Goal: Navigation & Orientation: Find specific page/section

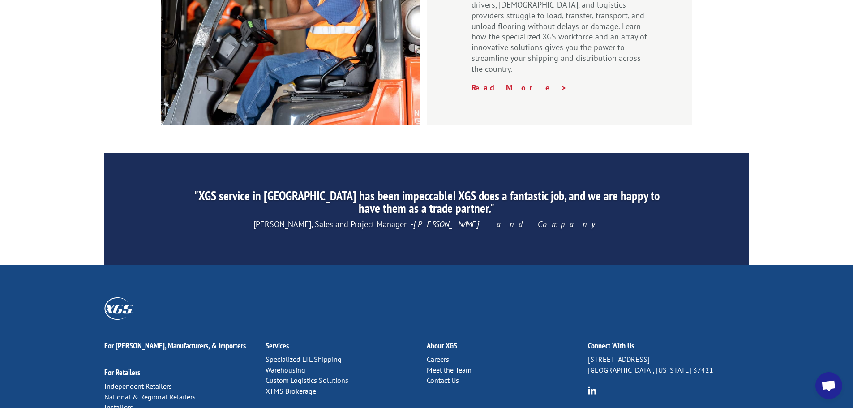
scroll to position [1364, 0]
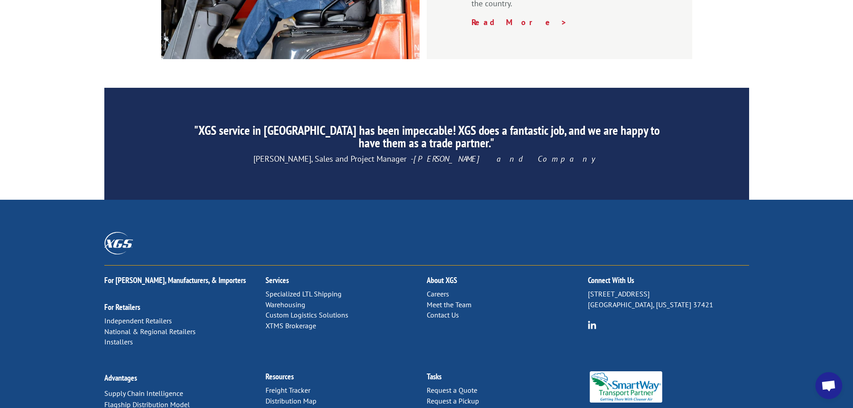
click at [302, 385] on link "Freight Tracker" at bounding box center [287, 389] width 45 height 9
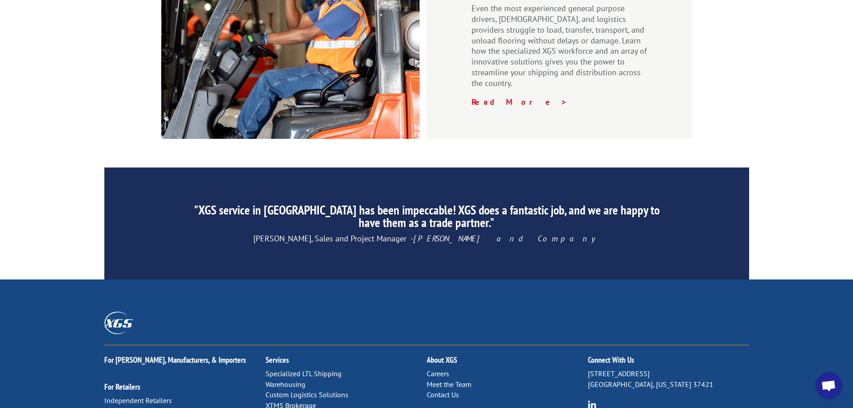
scroll to position [1364, 0]
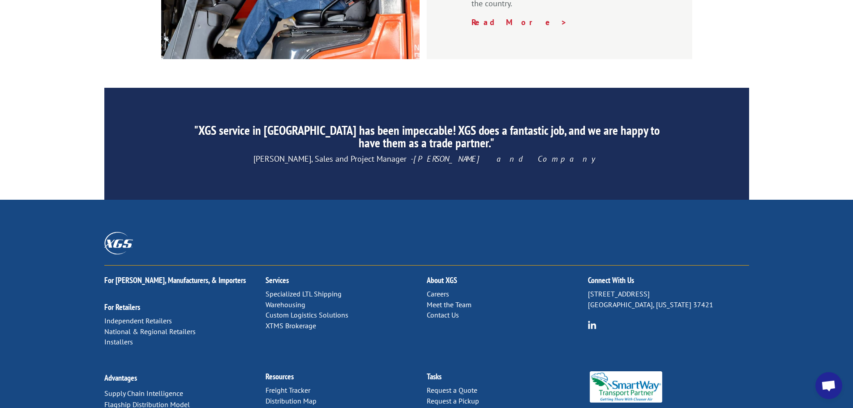
click at [289, 396] on link "Distribution Map" at bounding box center [290, 400] width 51 height 9
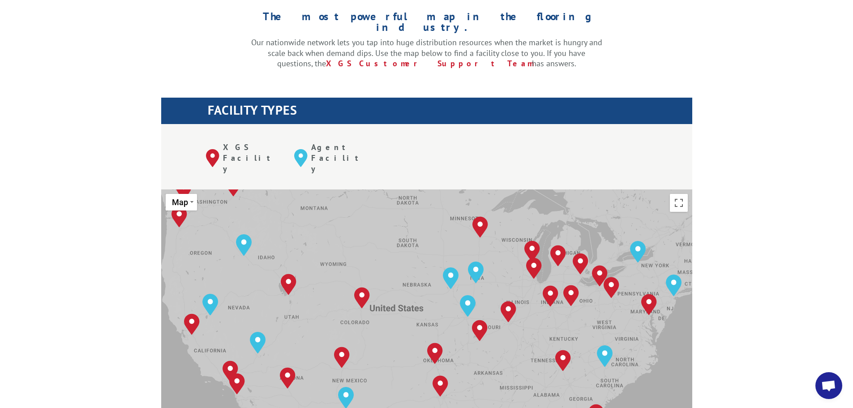
scroll to position [269, 0]
